Goal: Information Seeking & Learning: Find contact information

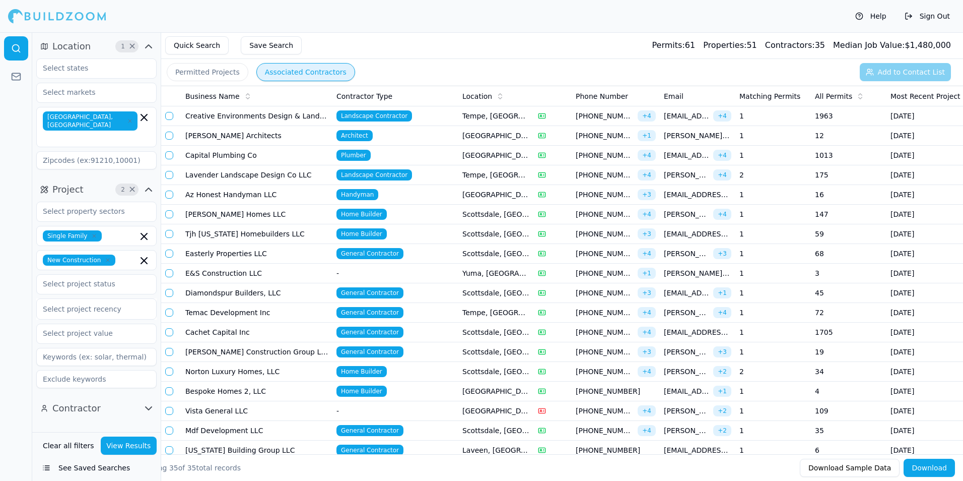
click at [690, 334] on span "[EMAIL_ADDRESS][DOMAIN_NAME]" at bounding box center [698, 332] width 68 height 10
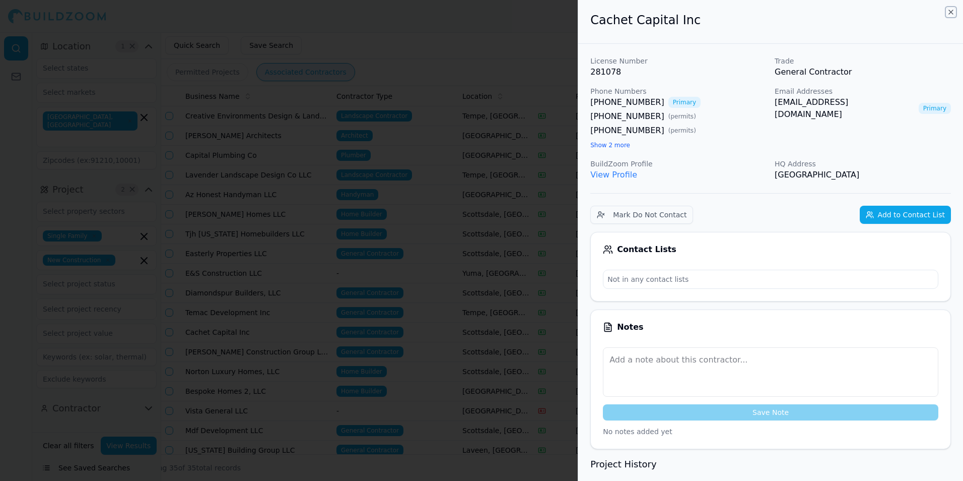
drag, startPoint x: 952, startPoint y: 12, endPoint x: 769, endPoint y: 215, distance: 273.2
click at [952, 12] on icon "button" at bounding box center [951, 12] width 8 height 8
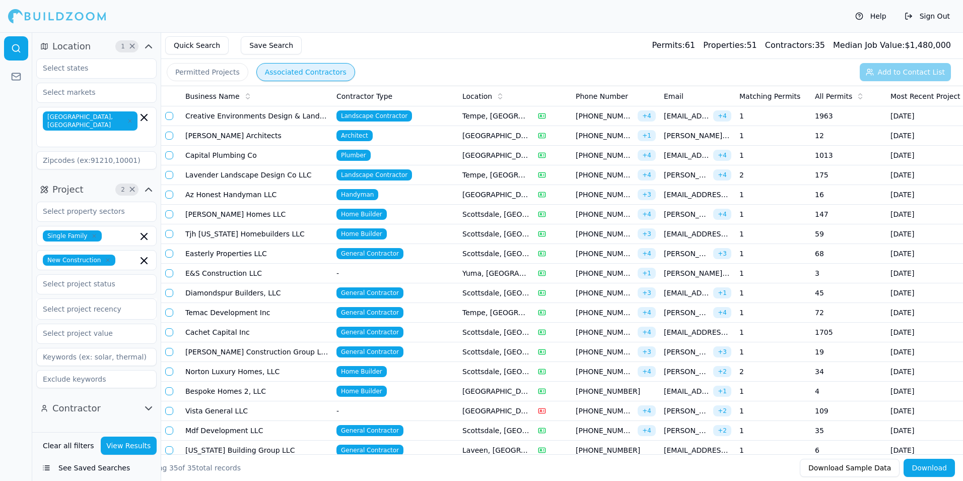
click at [413, 354] on td "General Contractor" at bounding box center [395, 352] width 126 height 20
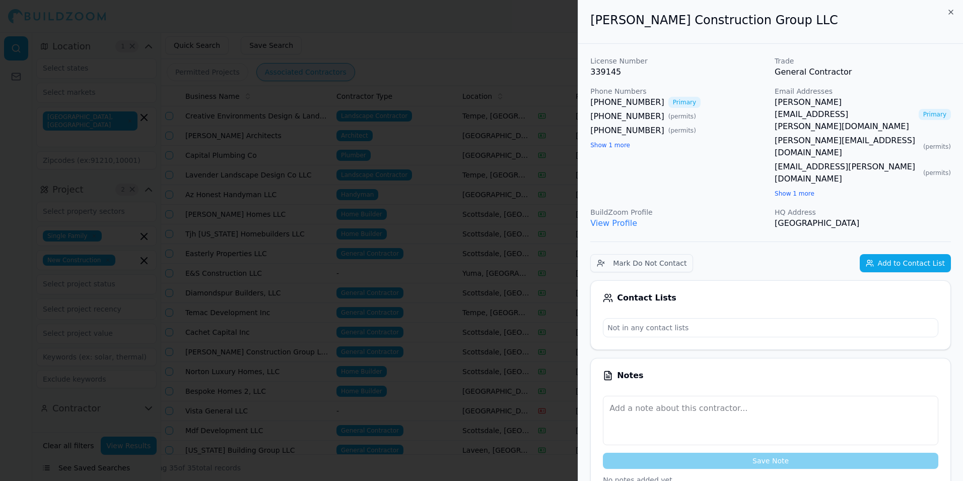
click at [875, 39] on div "[PERSON_NAME] Construction Group LLC" at bounding box center [770, 22] width 385 height 44
click at [950, 11] on icon "button" at bounding box center [951, 12] width 4 height 4
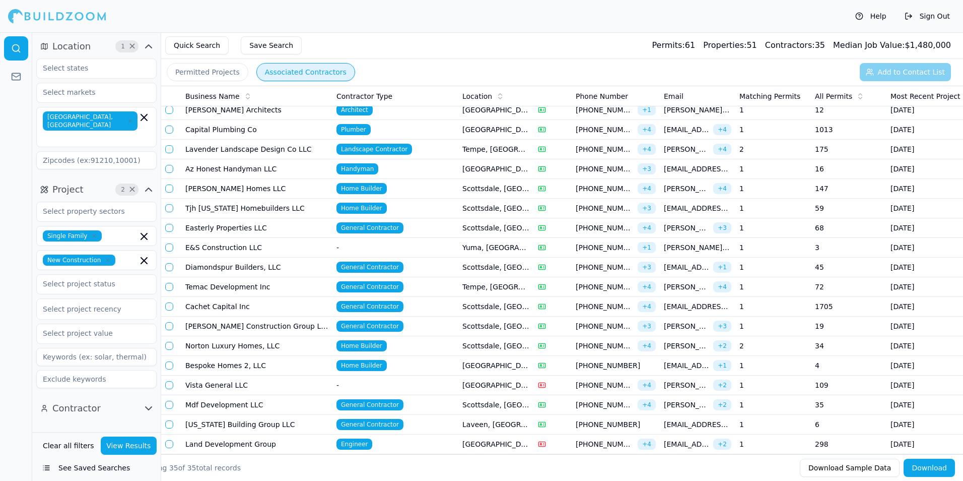
scroll to position [50, 0]
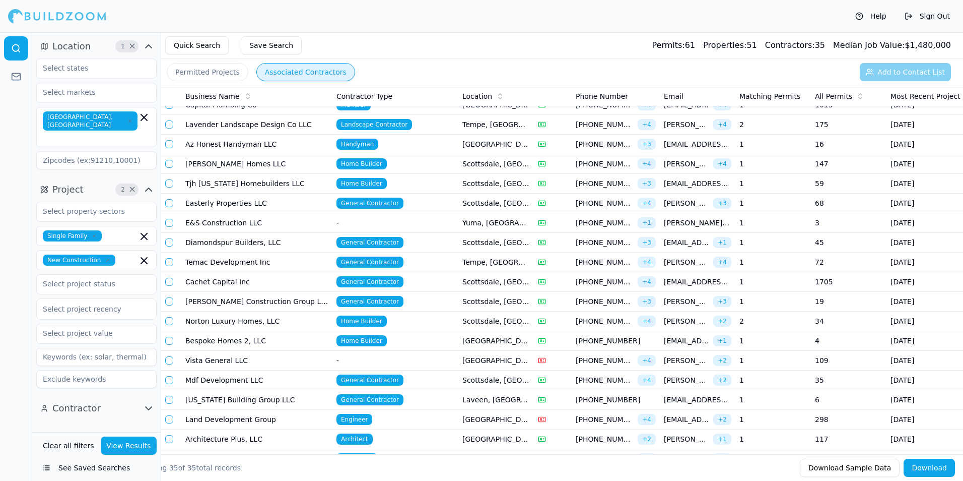
click at [673, 341] on span "[EMAIL_ADDRESS][DOMAIN_NAME]" at bounding box center [686, 340] width 45 height 10
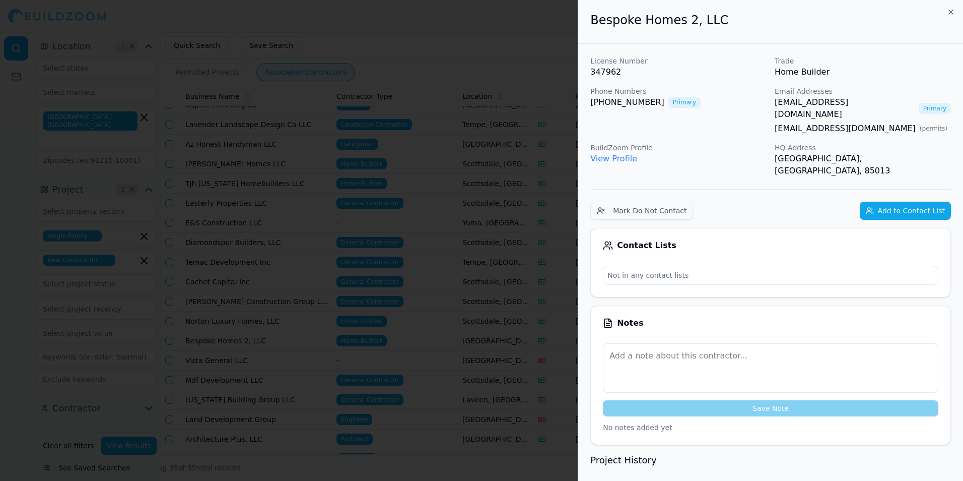
click at [874, 34] on div "Bespoke Homes 2, LLC" at bounding box center [770, 22] width 385 height 44
click at [950, 14] on icon "button" at bounding box center [951, 12] width 8 height 8
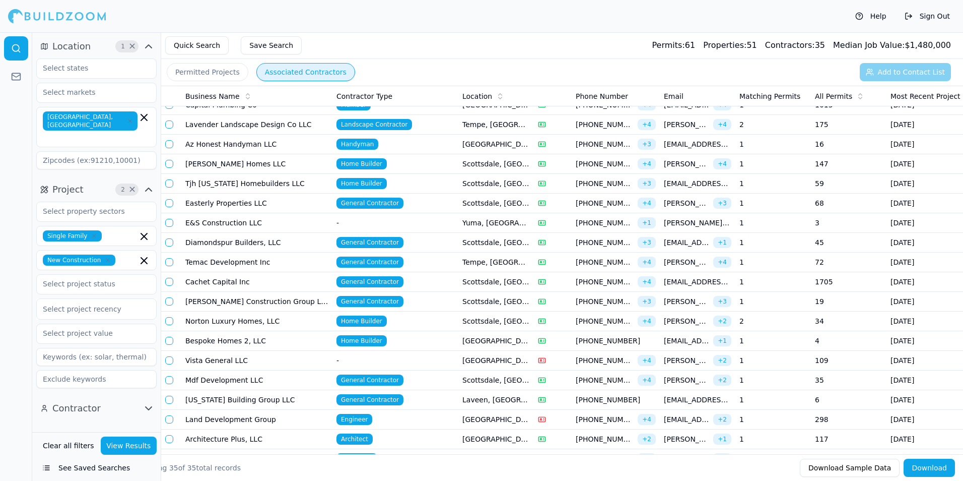
scroll to position [101, 0]
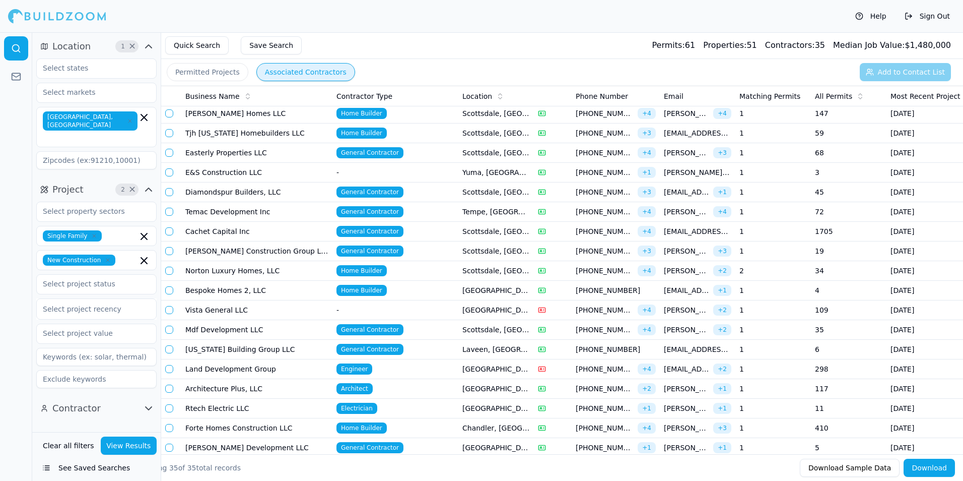
click at [684, 350] on span "[EMAIL_ADDRESS][DOMAIN_NAME]" at bounding box center [698, 349] width 68 height 10
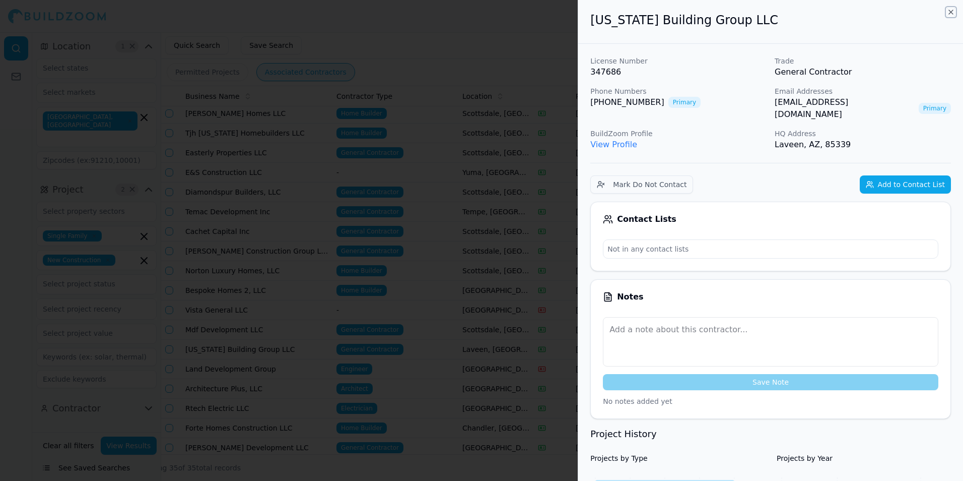
click at [950, 13] on icon "button" at bounding box center [951, 12] width 4 height 4
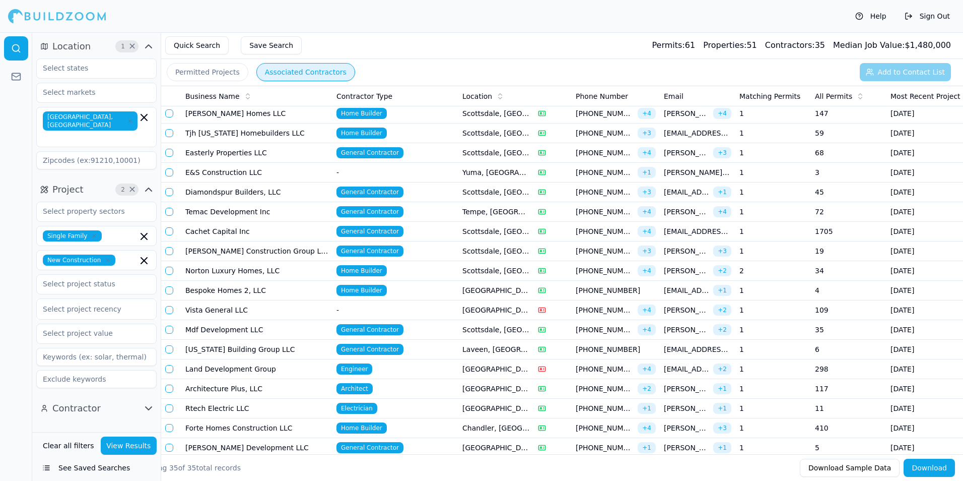
click at [701, 374] on td "[EMAIL_ADDRESS][DOMAIN_NAME] + 2" at bounding box center [698, 369] width 76 height 20
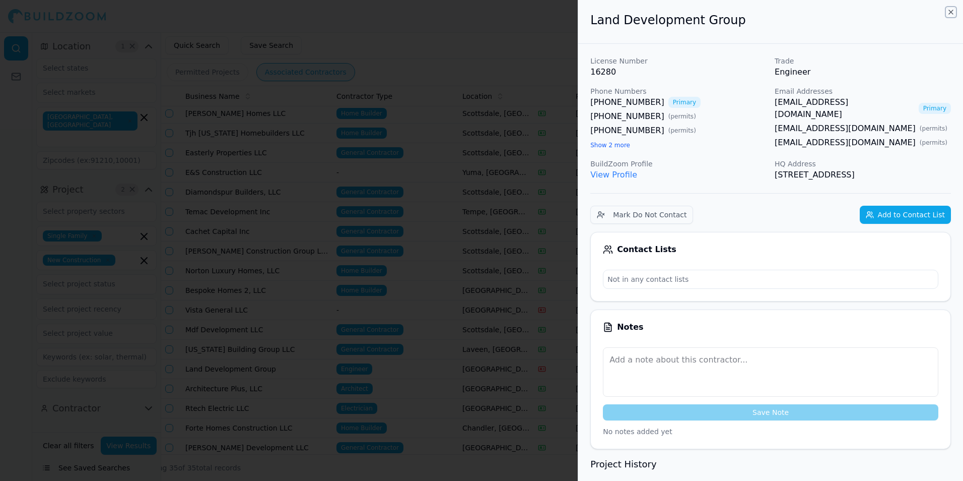
drag, startPoint x: 950, startPoint y: 13, endPoint x: 828, endPoint y: 277, distance: 290.5
click at [950, 13] on icon "button" at bounding box center [951, 12] width 8 height 8
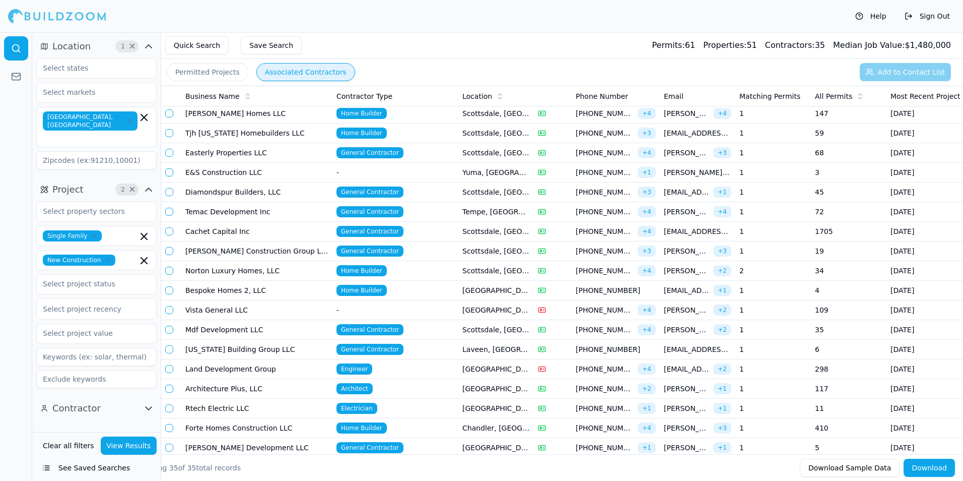
scroll to position [151, 0]
